Goal: Transaction & Acquisition: Purchase product/service

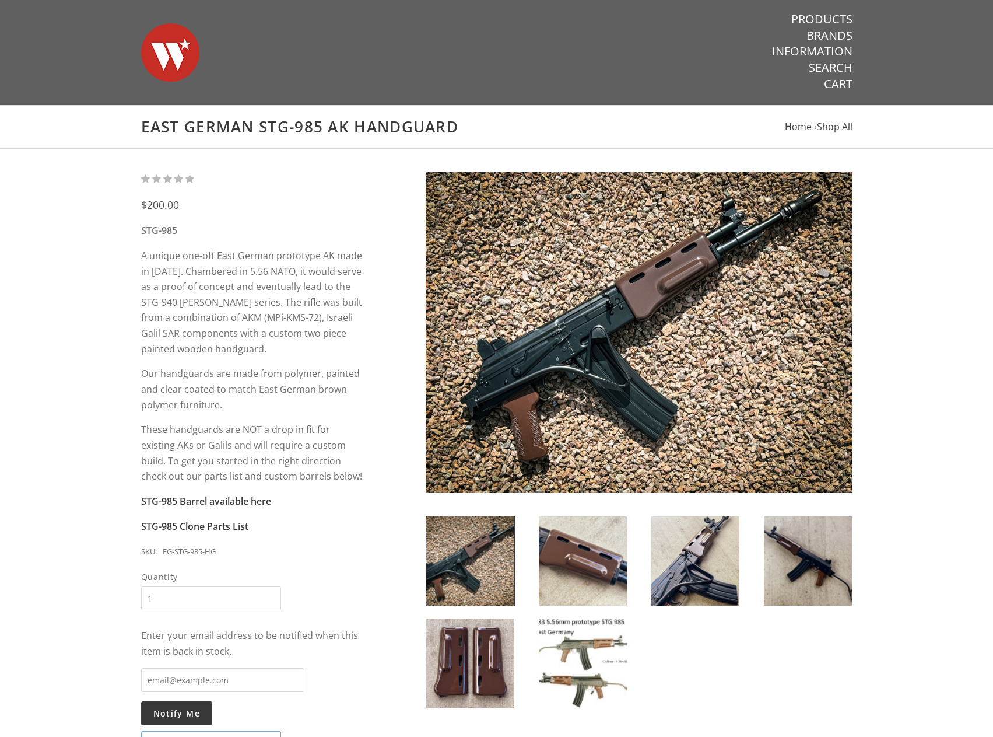
click at [603, 355] on img at bounding box center [639, 332] width 427 height 320
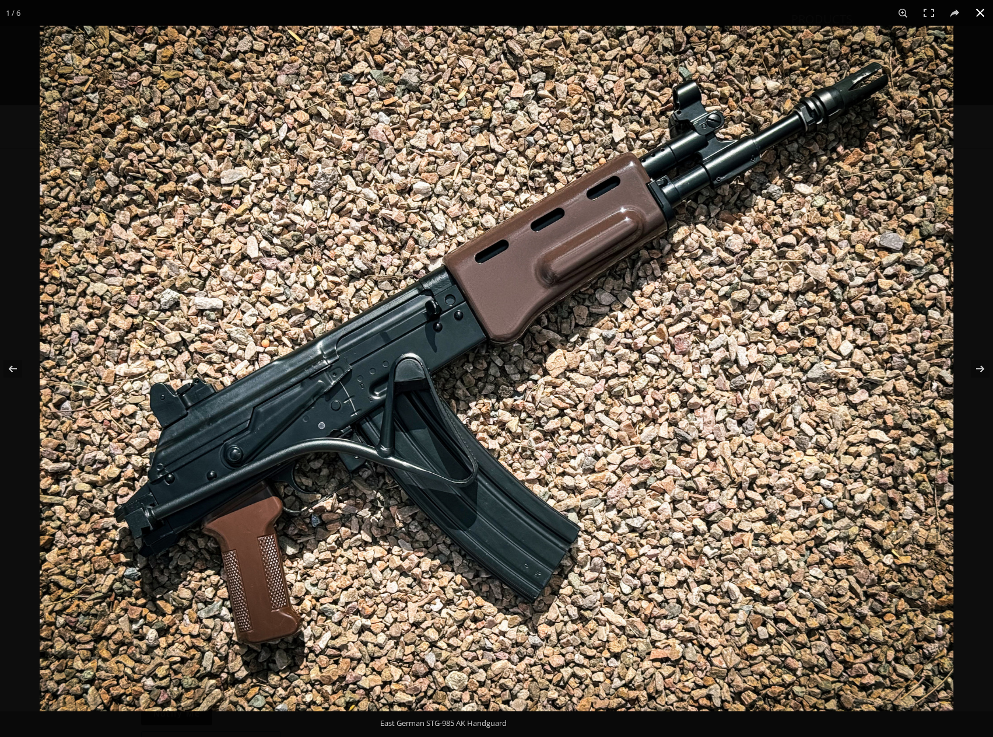
click at [972, 10] on button at bounding box center [981, 13] width 26 height 26
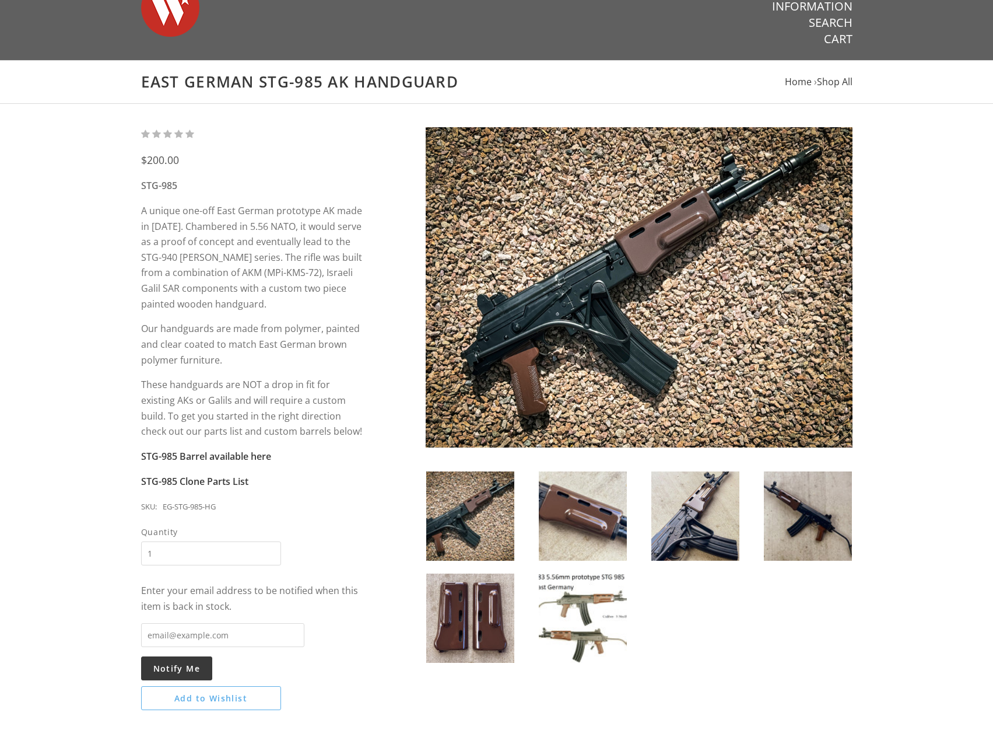
scroll to position [58, 0]
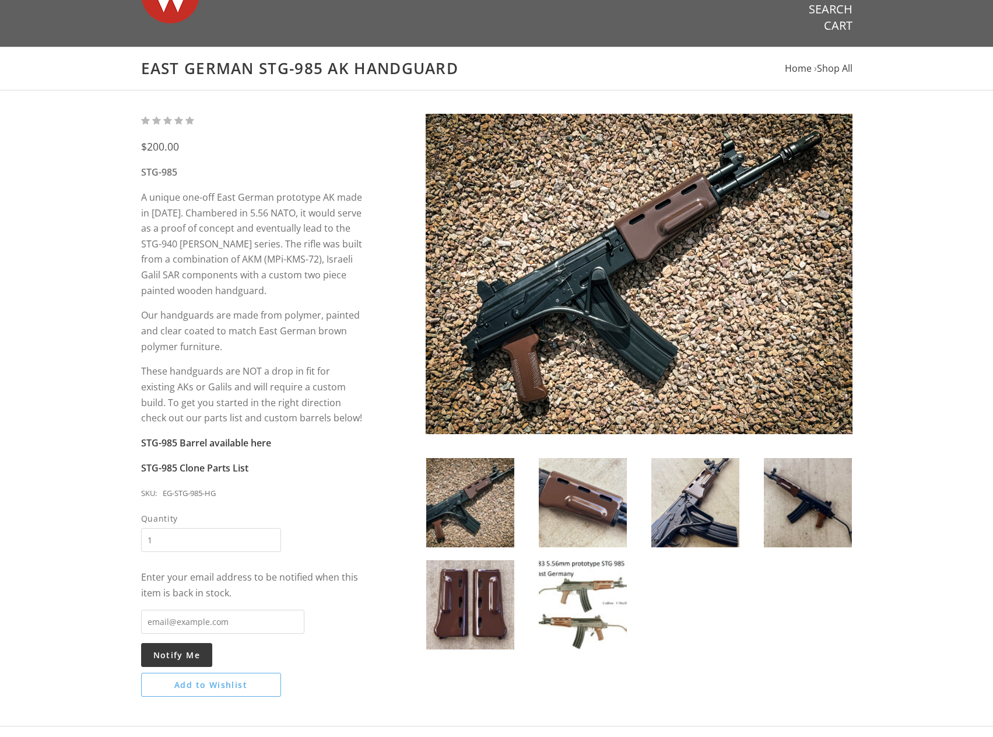
click at [197, 617] on input "email" at bounding box center [222, 621] width 163 height 24
type input "[DOMAIN_NAME][EMAIL_ADDRESS][DOMAIN_NAME]"
click at [188, 660] on button "Notify Me" at bounding box center [177, 655] width 72 height 24
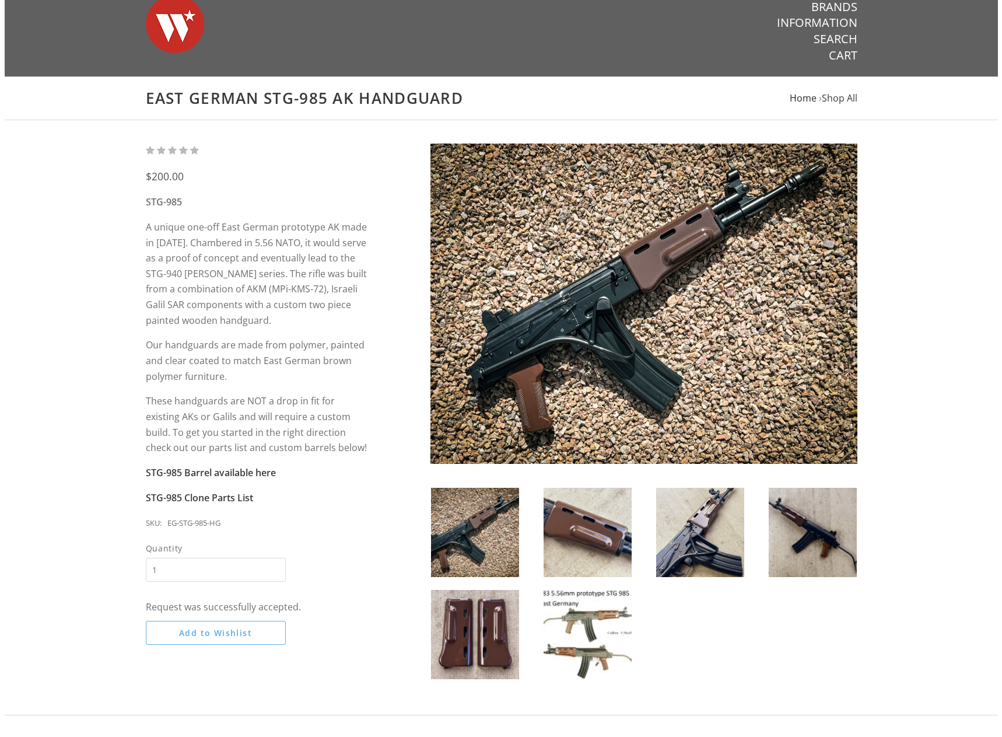
scroll to position [0, 0]
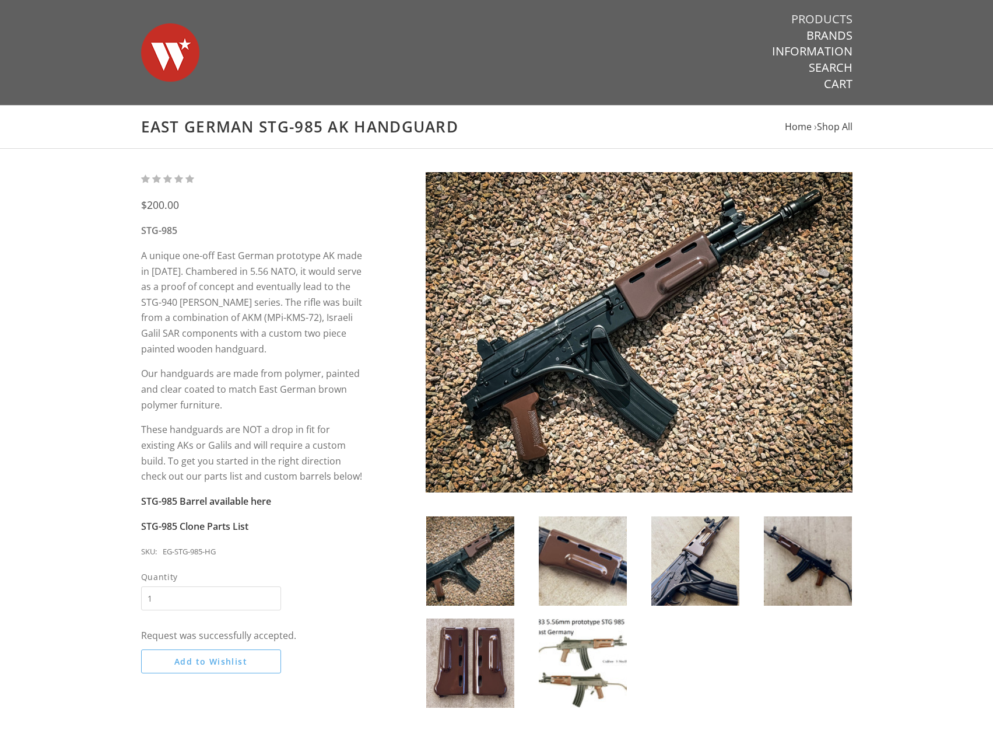
click at [834, 19] on link "Products" at bounding box center [821, 19] width 61 height 15
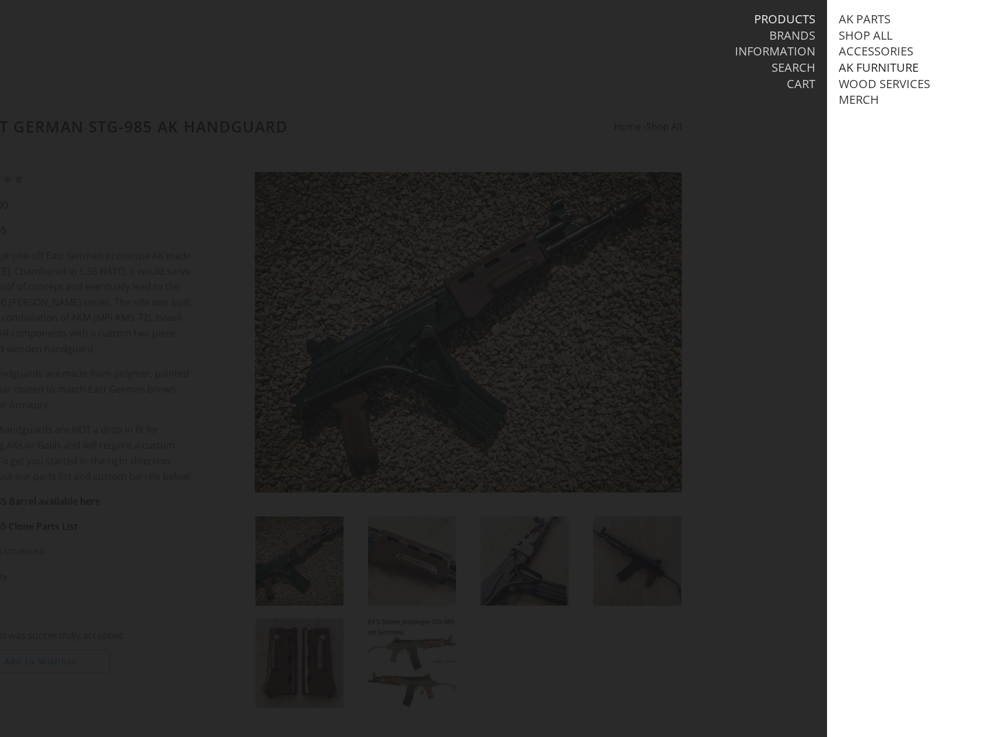
click at [861, 68] on link "AK Furniture" at bounding box center [879, 67] width 80 height 15
click at [878, 139] on link "Stock Sets" at bounding box center [882, 131] width 65 height 15
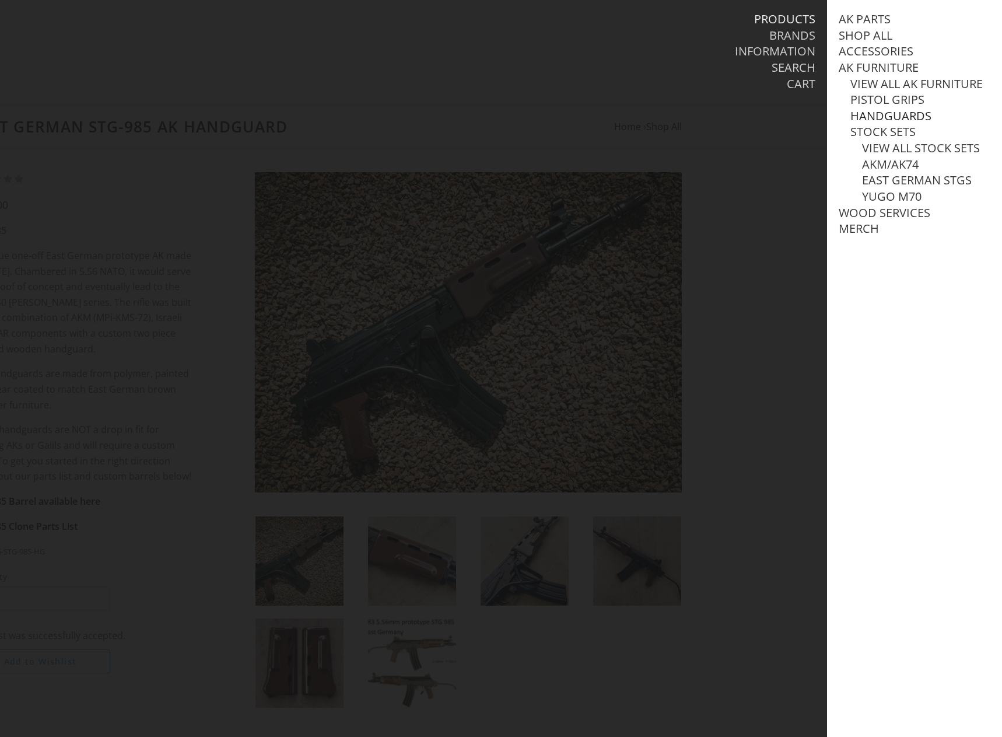
click at [884, 124] on link "Handguards" at bounding box center [890, 115] width 81 height 15
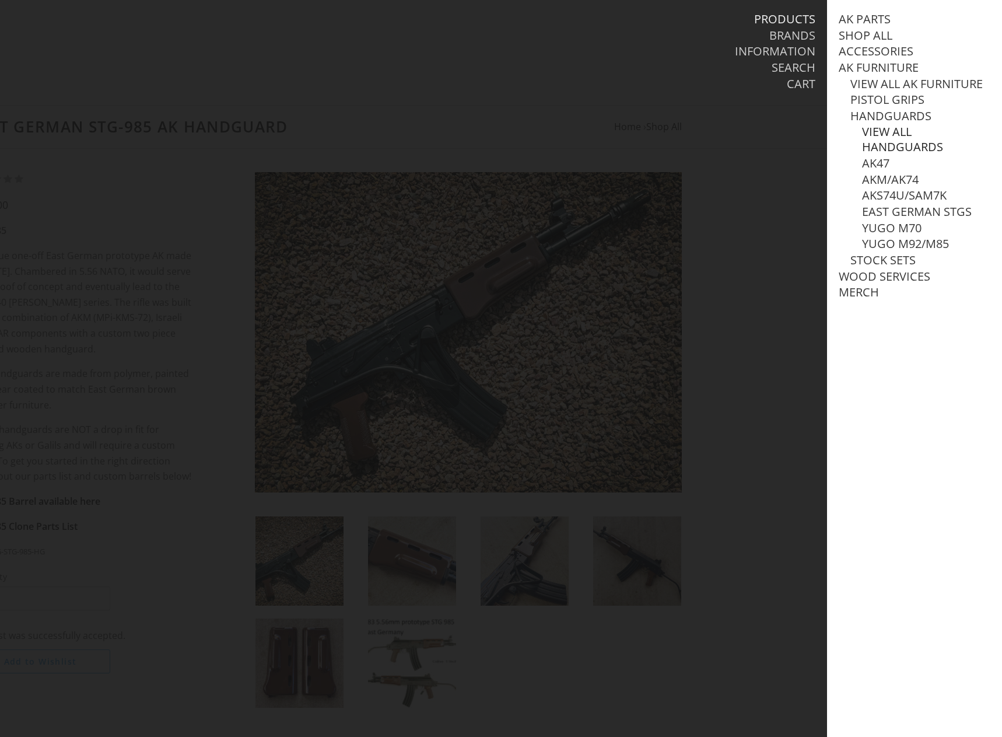
click at [898, 144] on link "View all Handguards" at bounding box center [926, 139] width 128 height 30
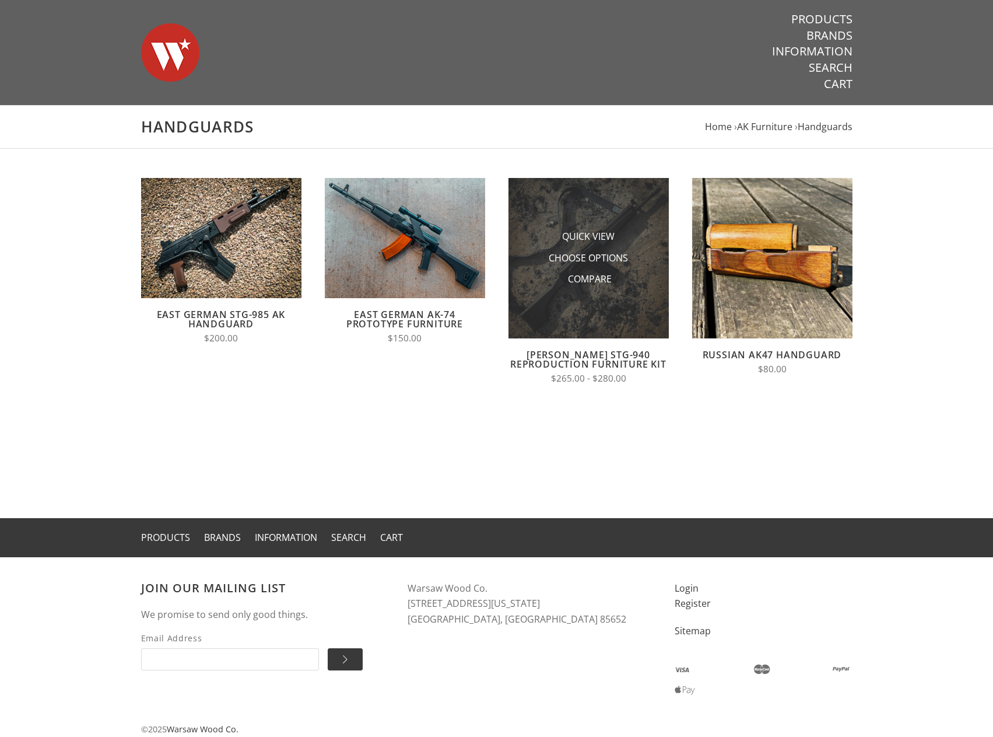
click at [614, 205] on img at bounding box center [589, 258] width 160 height 160
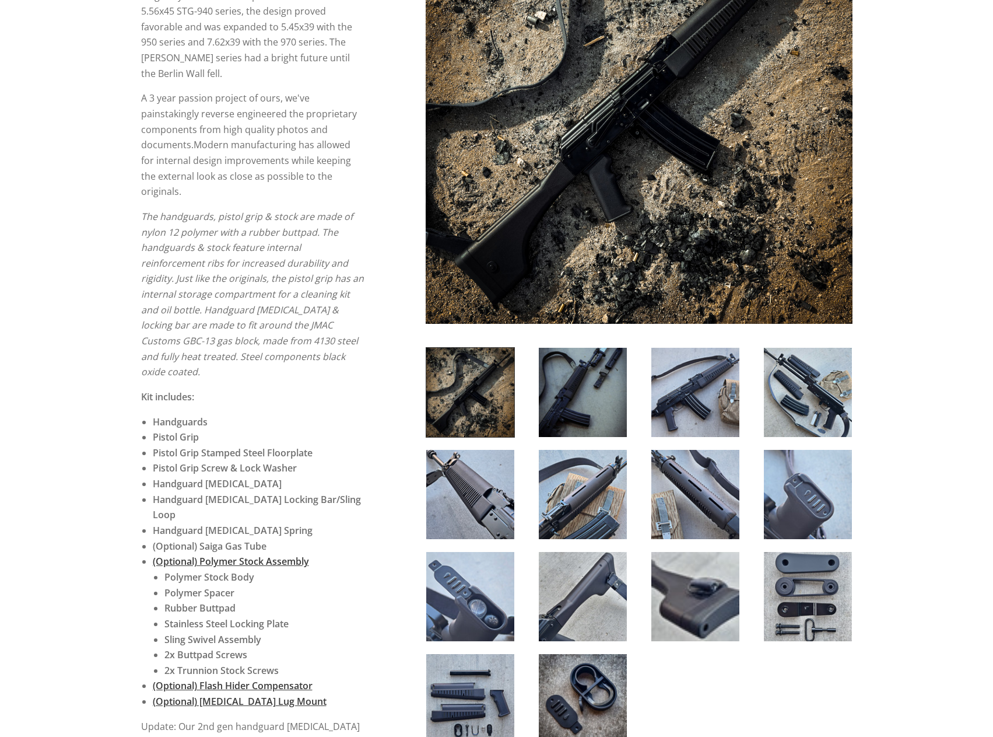
scroll to position [292, 0]
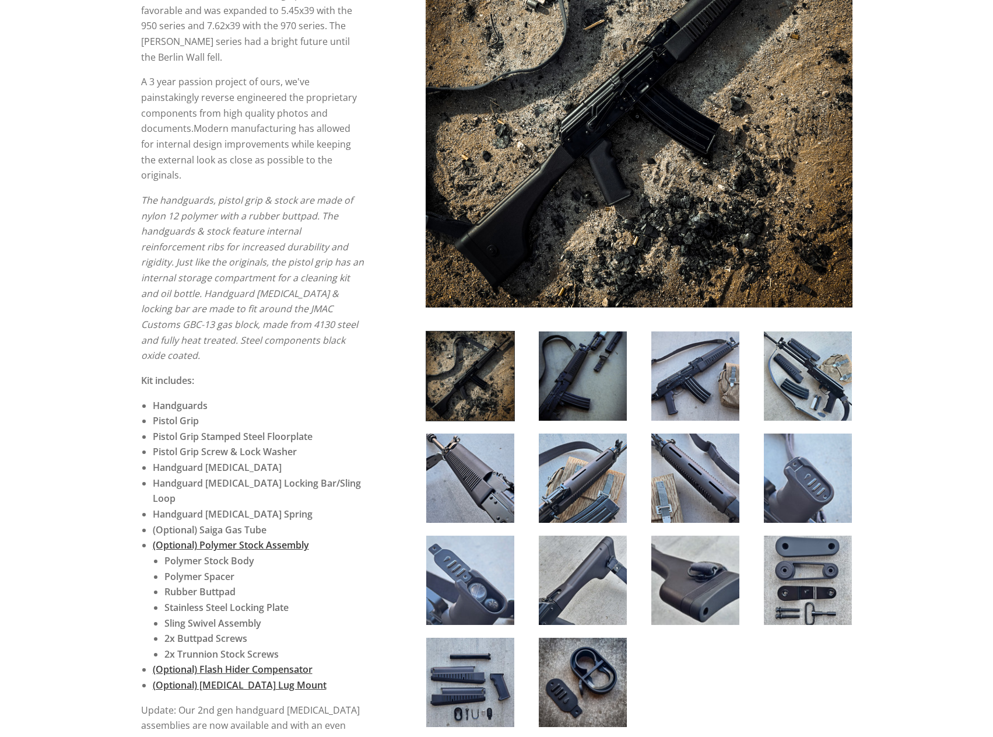
click at [479, 475] on img at bounding box center [470, 477] width 88 height 89
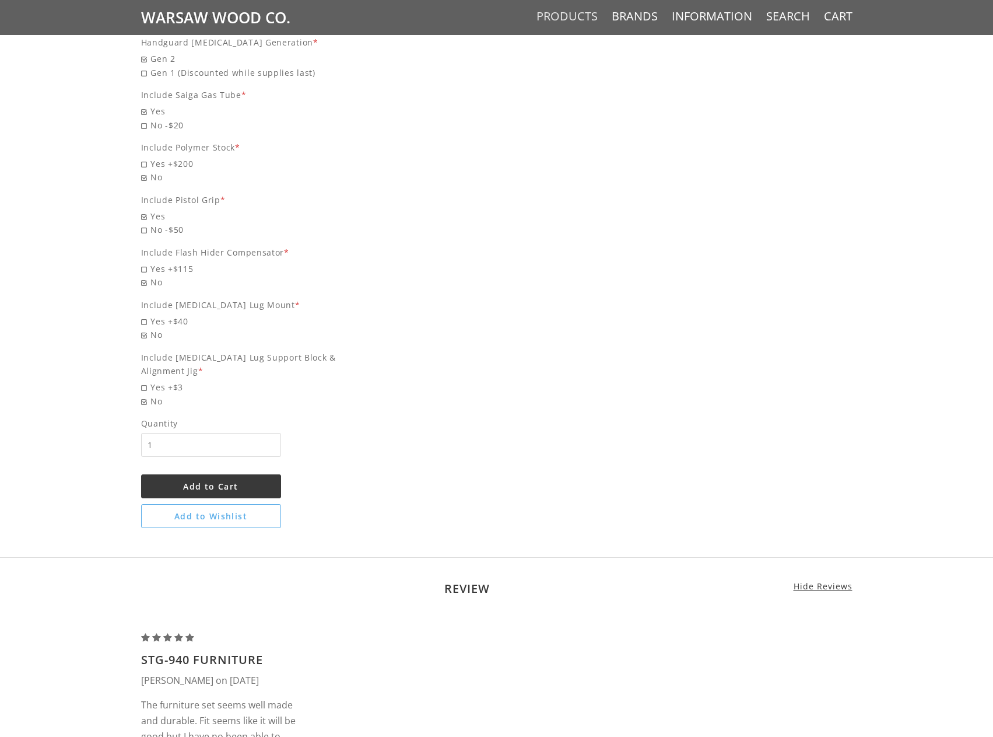
scroll to position [0, 0]
